Goal: Task Accomplishment & Management: Manage account settings

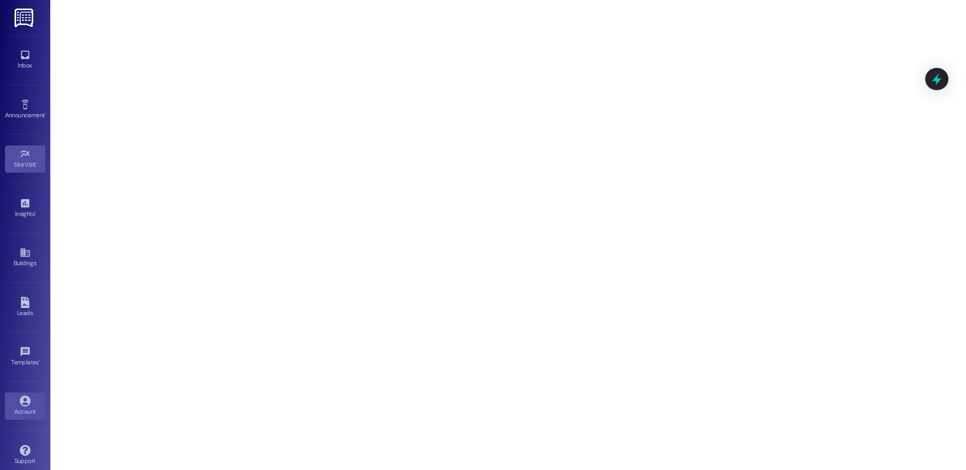
click at [35, 413] on div "Account" at bounding box center [25, 412] width 50 height 10
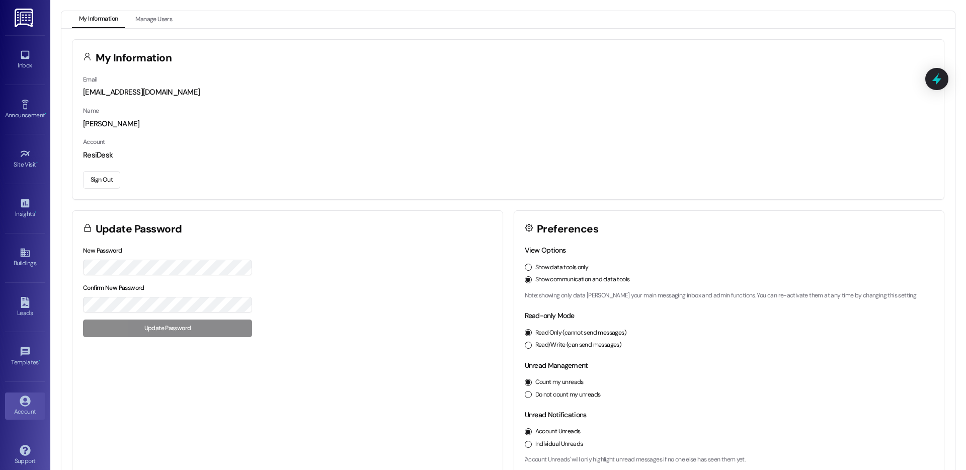
click at [95, 177] on button "Sign Out" at bounding box center [101, 180] width 37 height 18
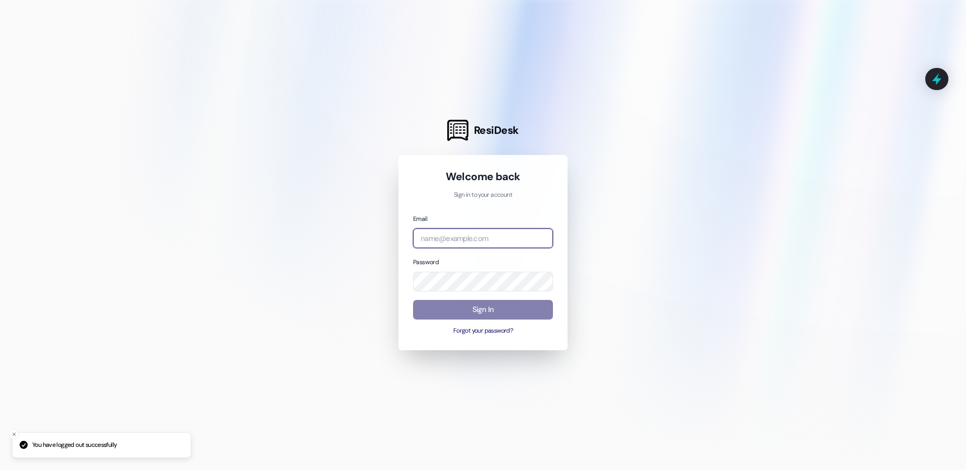
click at [462, 239] on input "email" at bounding box center [483, 239] width 140 height 20
click at [0, 470] on com-1password-button at bounding box center [0, 470] width 0 height 0
type input "v"
type input "b"
click at [0, 470] on com-1password-button at bounding box center [0, 470] width 0 height 0
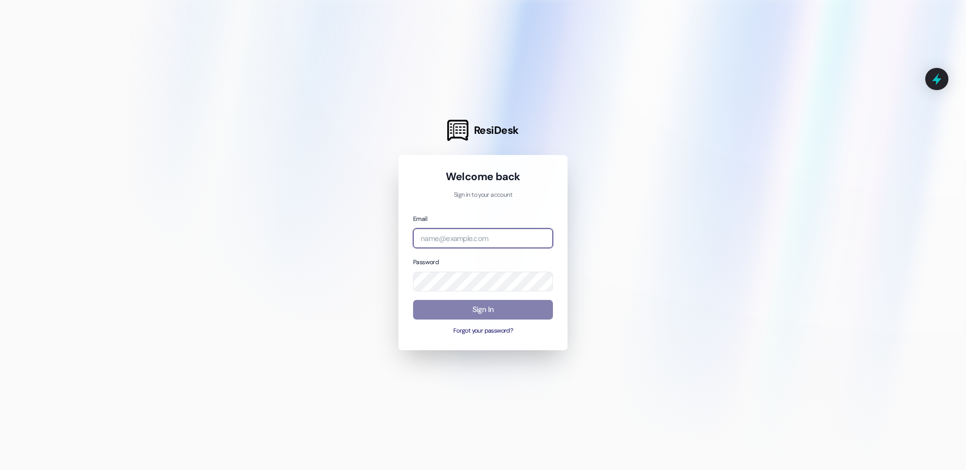
click at [489, 240] on input "email" at bounding box center [483, 239] width 140 height 20
type input "v"
click at [0, 470] on com-1password-button at bounding box center [0, 470] width 0 height 0
drag, startPoint x: 422, startPoint y: 242, endPoint x: 309, endPoint y: 243, distance: 113.3
click at [309, 243] on div "ResiDesk Welcome back Sign in to your account Email beach Password Sign In Forg…" at bounding box center [483, 235] width 966 height 470
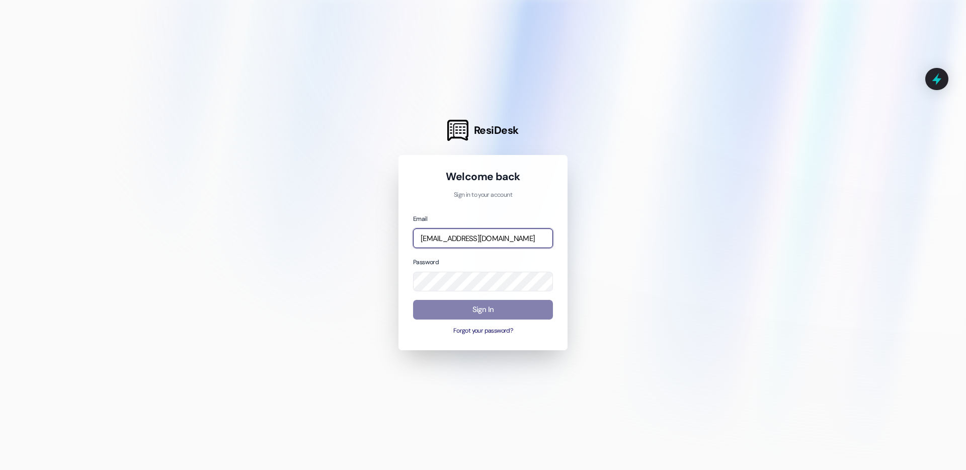
type input "[EMAIL_ADDRESS][DOMAIN_NAME]"
